Goal: Complete application form

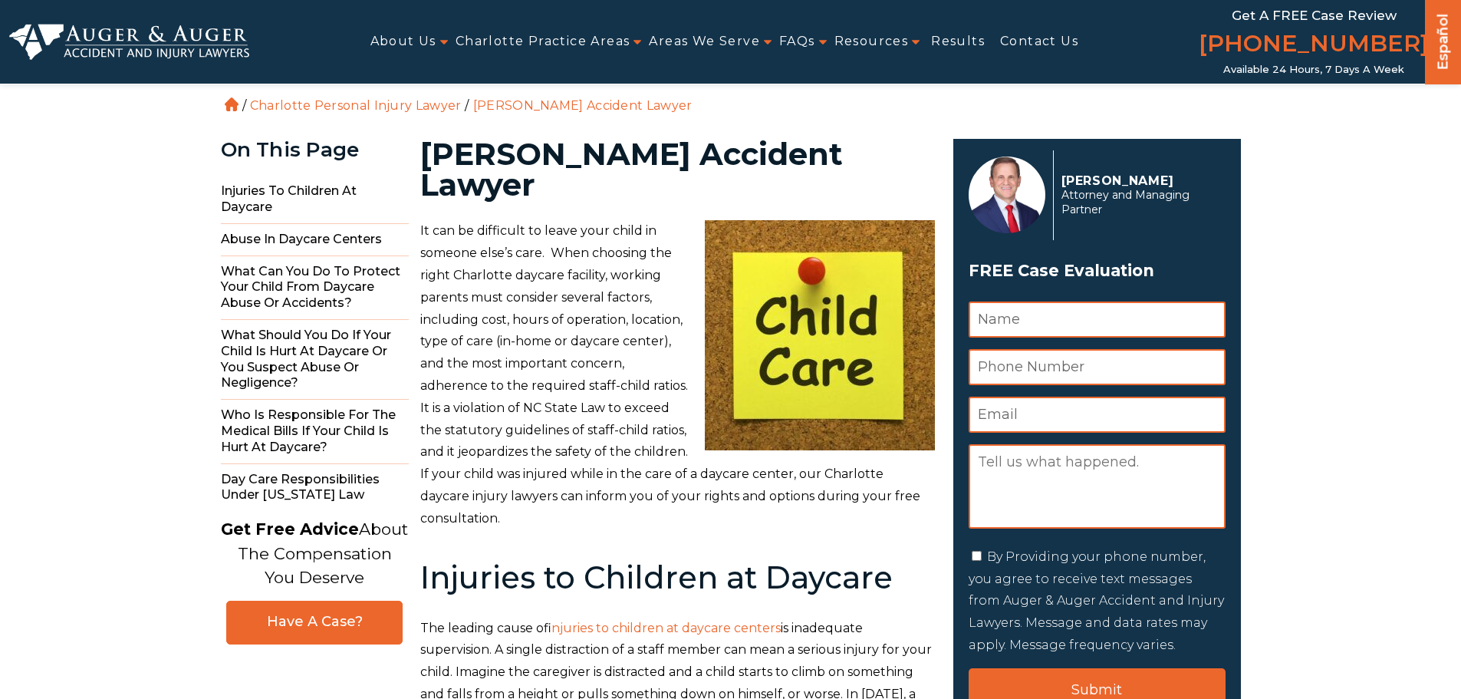
click at [1026, 320] on input "Name *" at bounding box center [1096, 319] width 257 height 36
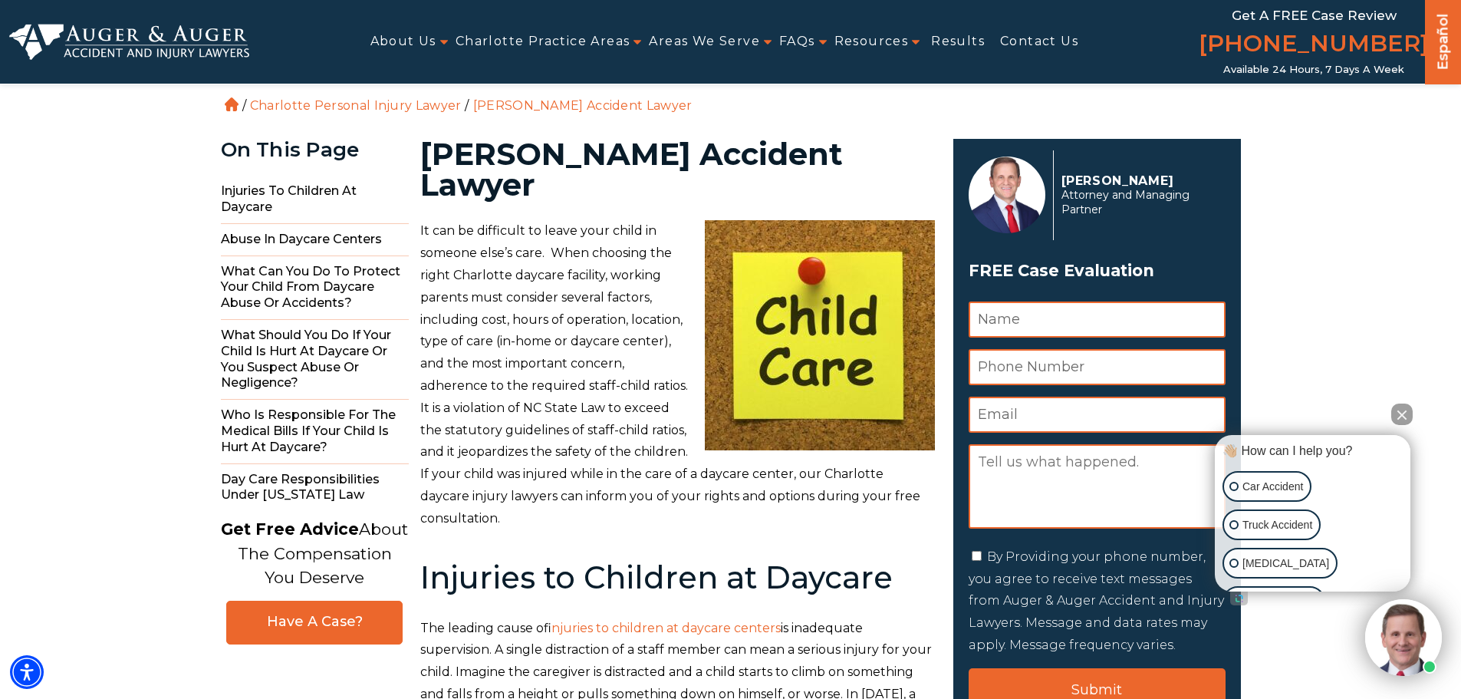
type input "[PERSON_NAME]"
click at [1050, 361] on input "Phone Number *" at bounding box center [1096, 367] width 257 height 36
type input "4074169368"
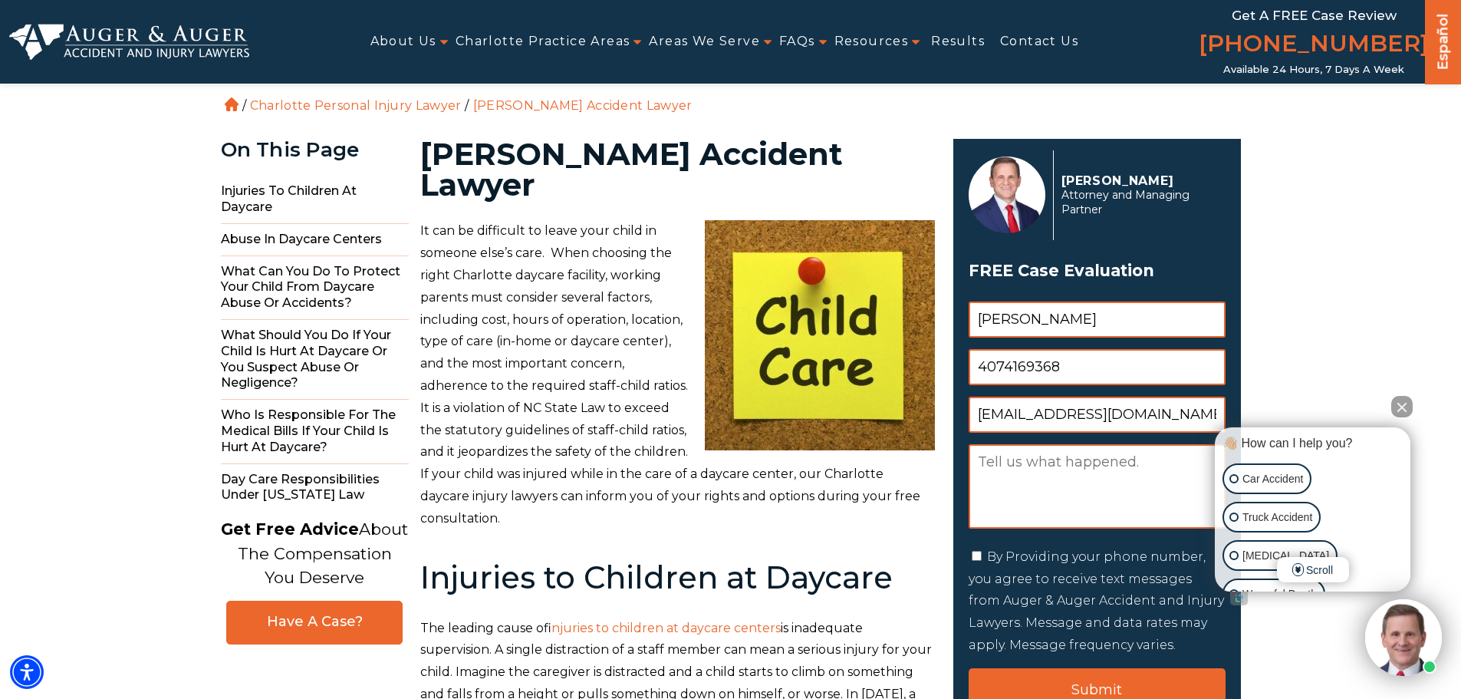
click at [1040, 423] on input "[EMAIL_ADDRESS][DOMAIN_NAME]" at bounding box center [1096, 414] width 257 height 36
type input "[EMAIL_ADDRESS][DOMAIN_NAME]"
click at [1054, 495] on textarea "Message" at bounding box center [1096, 486] width 257 height 84
click at [1401, 410] on button "Close Intaker Chat Widget" at bounding box center [1401, 406] width 21 height 21
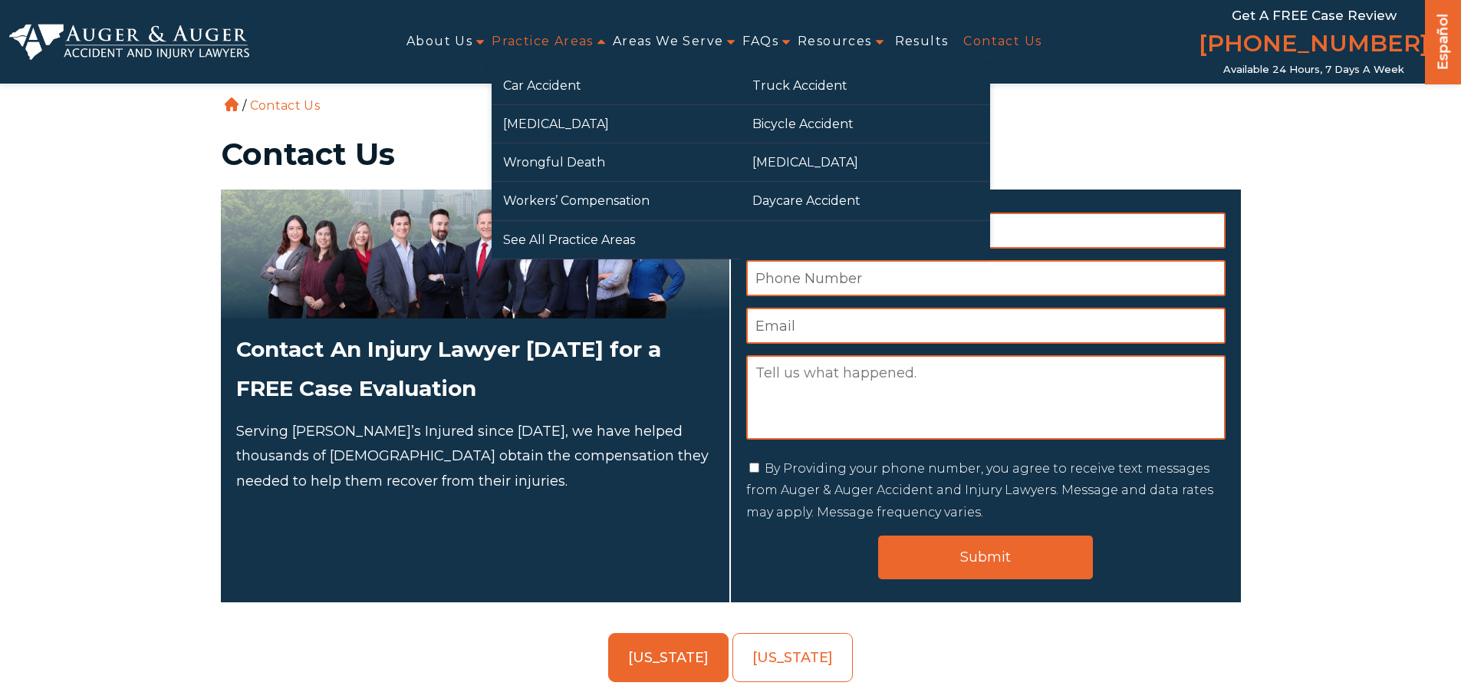
click at [819, 233] on ul "Car Accident Truck Accident Motorcycle Accident Bicycle Accident Wrongful Death…" at bounding box center [741, 163] width 498 height 192
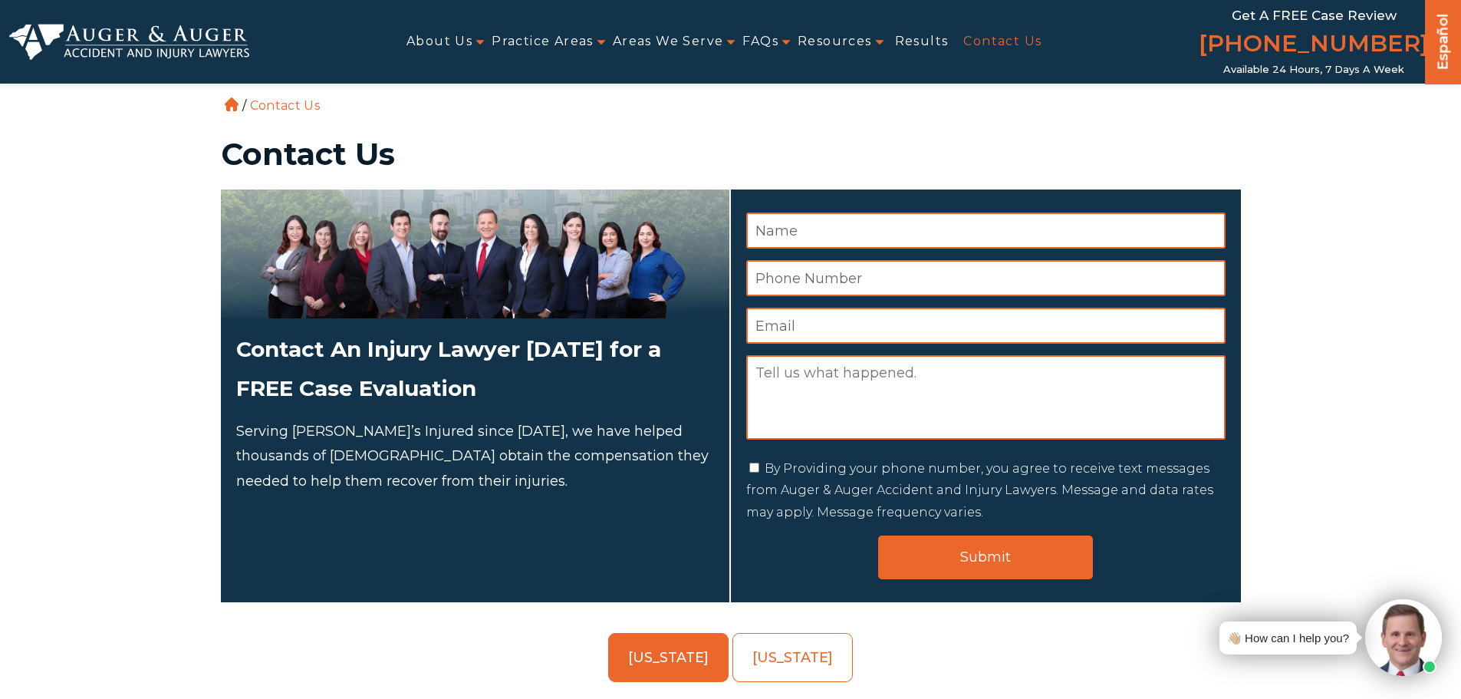
click at [1046, 231] on input "Name *" at bounding box center [985, 230] width 479 height 36
type input "Caroline Wang"
type input "4074169368"
click at [949, 329] on input "[EMAIL_ADDRESS][DOMAIN_NAME]" at bounding box center [985, 325] width 479 height 36
type input "[EMAIL_ADDRESS][DOMAIN_NAME]"
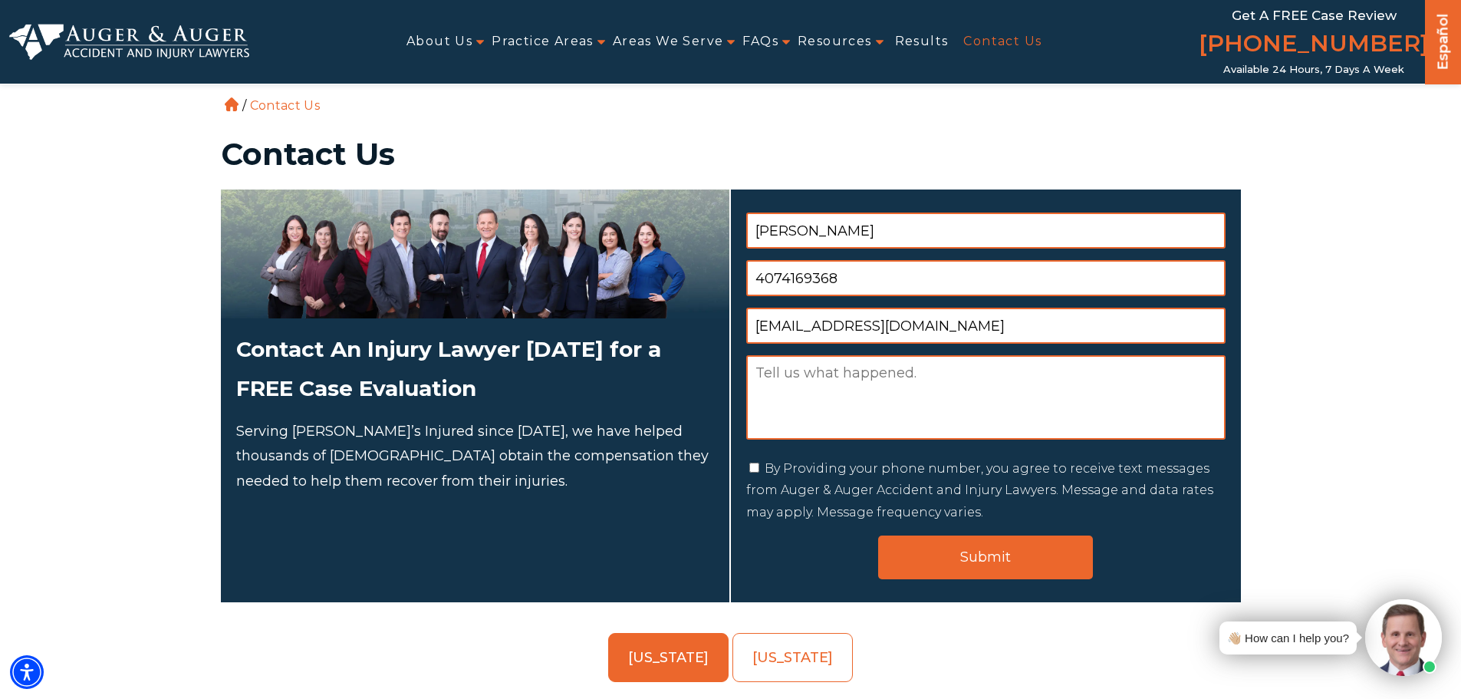
click at [855, 396] on textarea "Message" at bounding box center [985, 397] width 479 height 84
paste textarea "I was injured in a rear-end and hit-and-run car accident in March 2025 where th…"
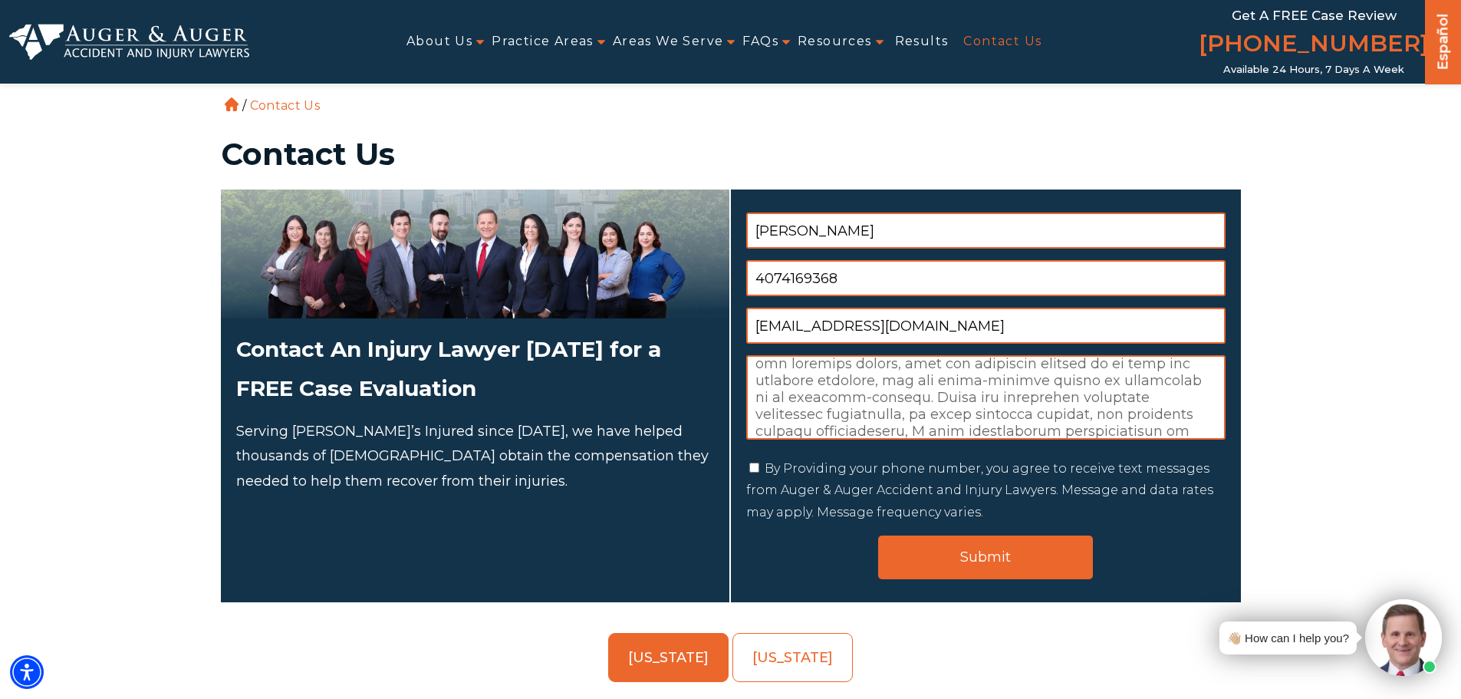
scroll to position [271, 0]
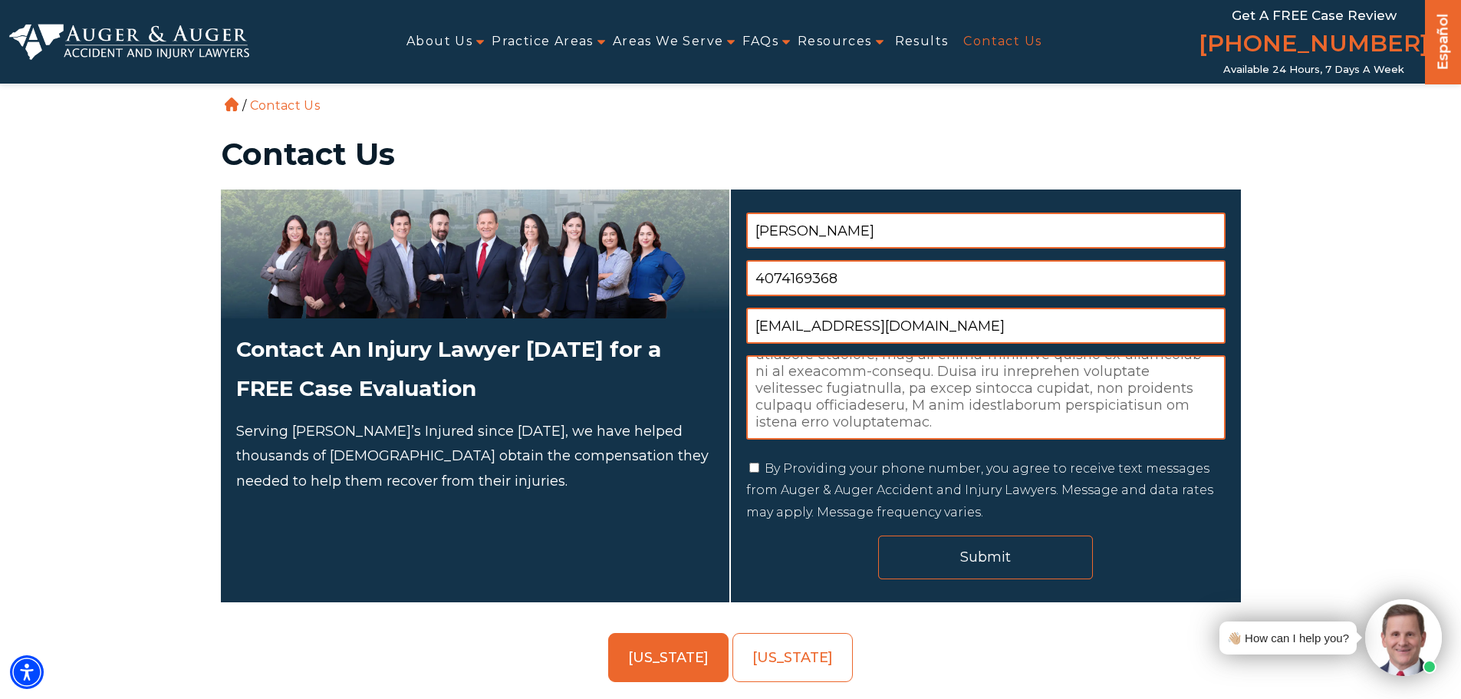
type textarea "I was injured in a rear-end and hit-and-run car accident in March 2025 where th…"
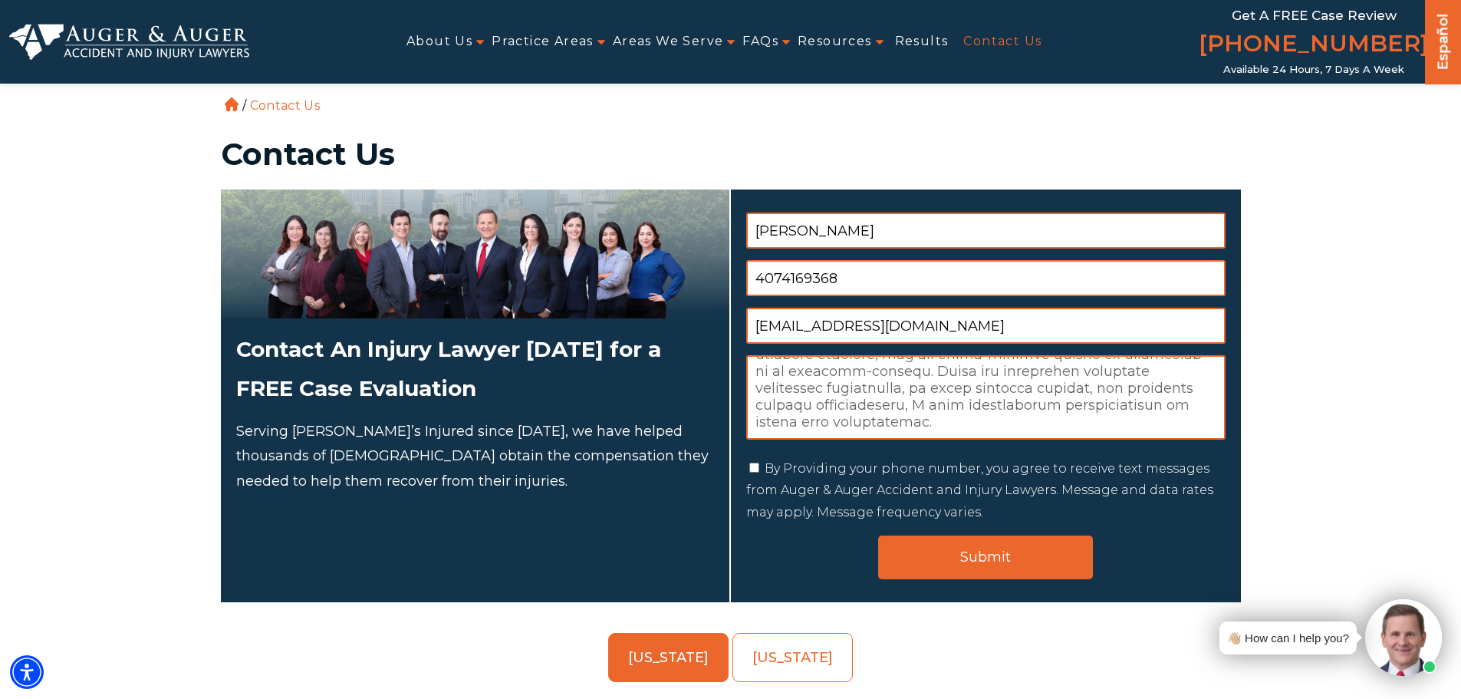
drag, startPoint x: 1008, startPoint y: 557, endPoint x: 822, endPoint y: 505, distance: 193.5
click at [824, 508] on form "Δ Name * Caroline Wang Phone Number * 4074169368 Email * cwang0909@gmail.com Me…" at bounding box center [985, 395] width 479 height 367
click at [761, 468] on div "By Providing your phone number, you agree to receive text messages from Auger &…" at bounding box center [985, 491] width 479 height 66
click at [757, 470] on input "By Providing your phone number, you agree to receive text messages from Auger &…" at bounding box center [754, 467] width 10 height 10
checkbox input "true"
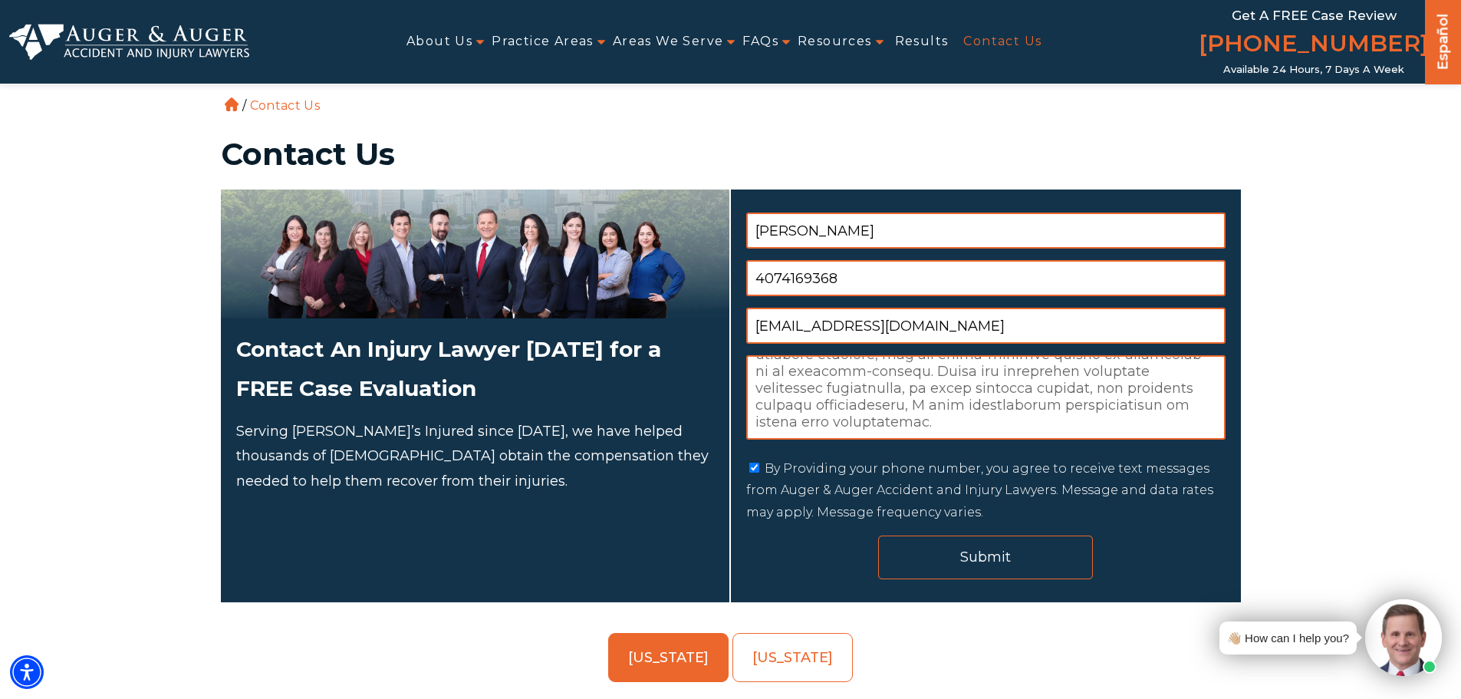
click at [909, 551] on input "Submit" at bounding box center [985, 557] width 215 height 44
